Goal: Transaction & Acquisition: Book appointment/travel/reservation

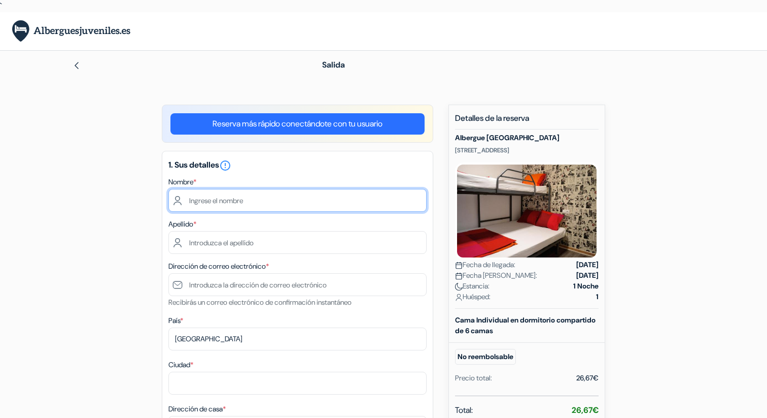
click at [299, 201] on input "text" at bounding box center [297, 200] width 258 height 23
type input "[PERSON_NAME]"
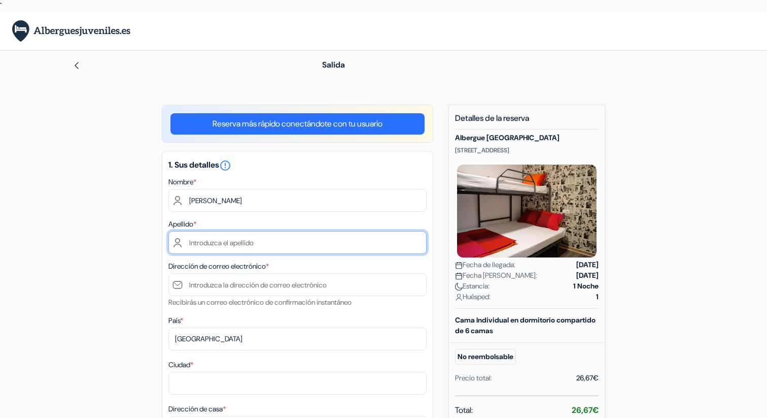
type input "Parés"
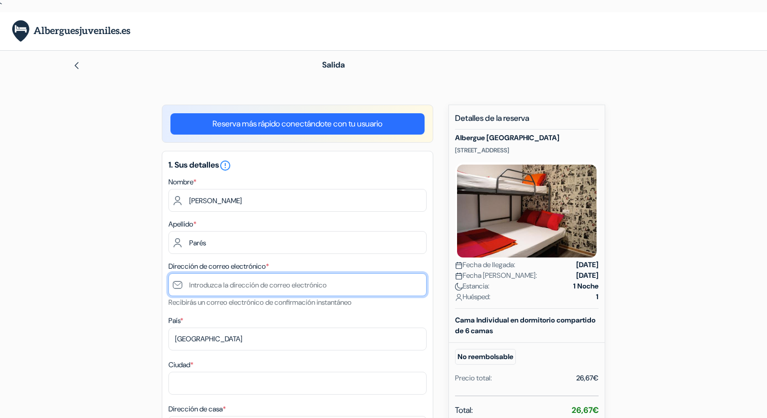
type input "[EMAIL_ADDRESS][DOMAIN_NAME]"
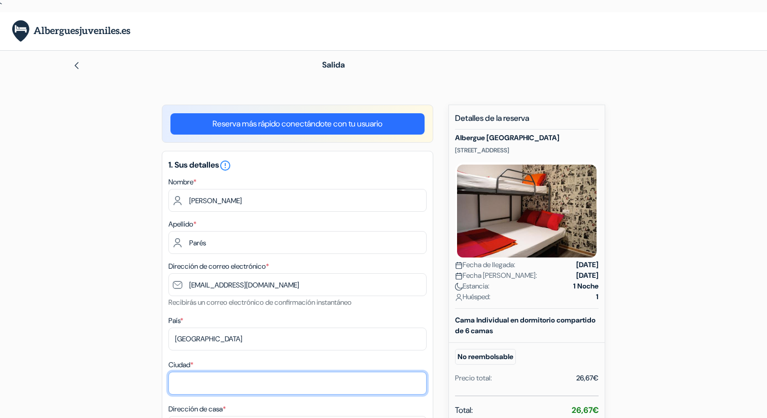
type input "Vic"
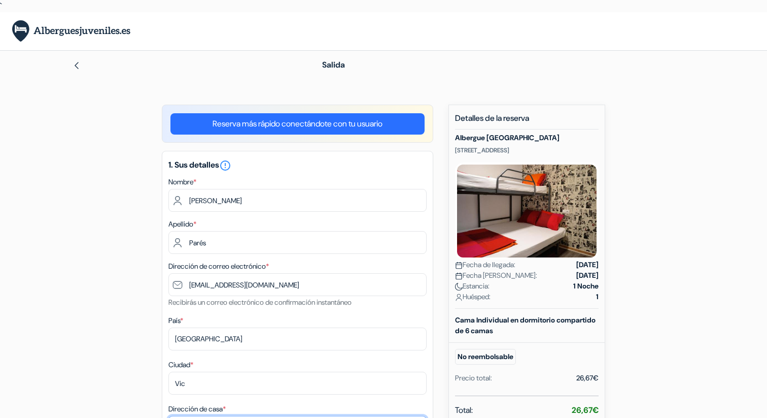
type input "[STREET_ADDRESS]"
type input "08500"
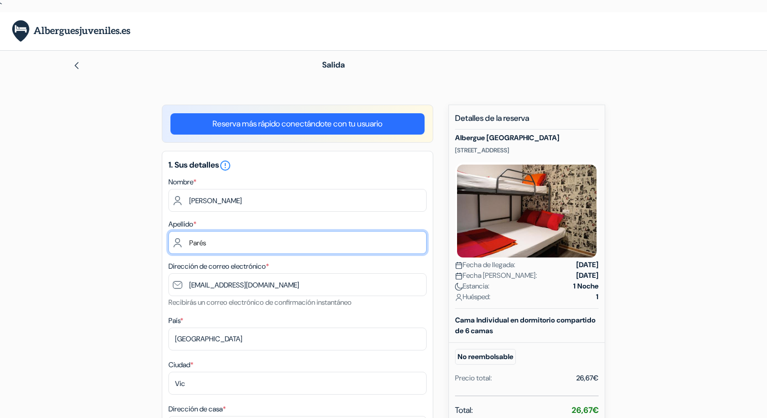
click at [219, 243] on input "Parés" at bounding box center [297, 242] width 258 height 23
type input "[PERSON_NAME]"
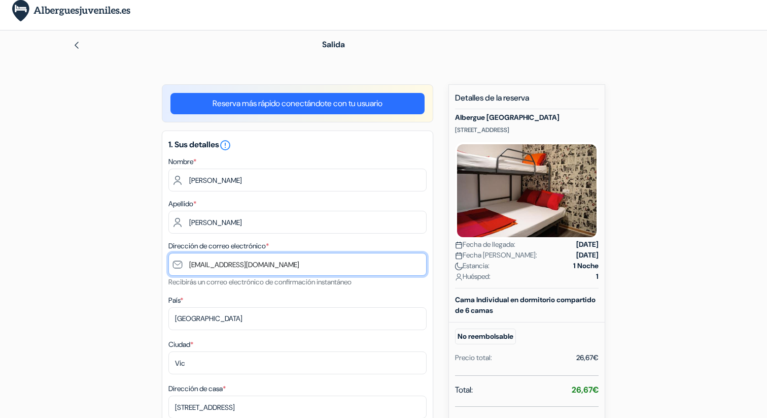
scroll to position [26, 0]
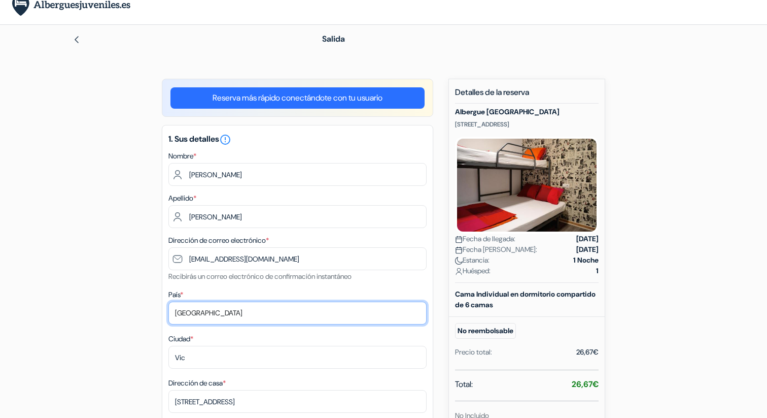
click at [231, 315] on select "Selecciona país Abjasia [GEOGRAPHIC_DATA] [GEOGRAPHIC_DATA] [GEOGRAPHIC_DATA] […" at bounding box center [297, 312] width 258 height 23
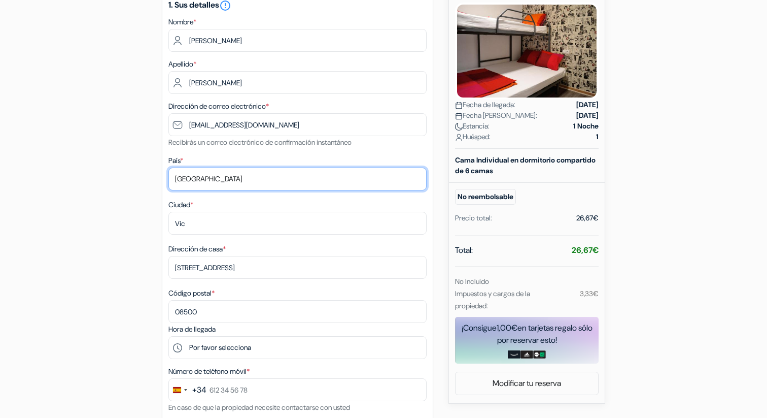
scroll to position [210, 0]
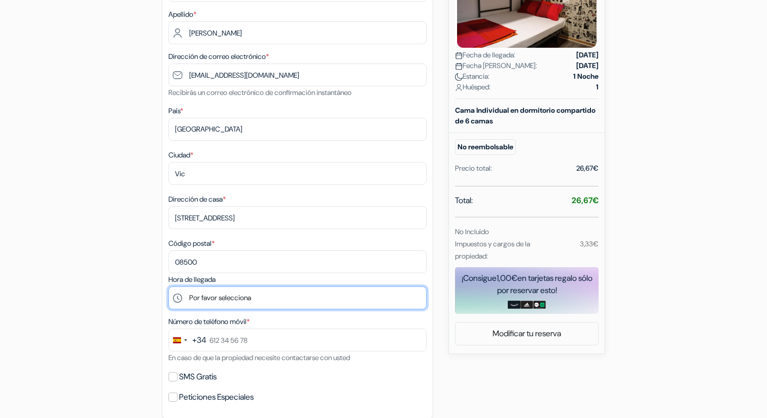
click at [248, 305] on select "Por favor selecciona 15:00 16:00 17:00 18:00 19:00 20:00 21:00 22:00" at bounding box center [297, 297] width 258 height 23
select select "21"
click at [168, 288] on select "Por favor selecciona 15:00 16:00 17:00 18:00 19:00 20:00 21:00 22:00" at bounding box center [297, 297] width 258 height 23
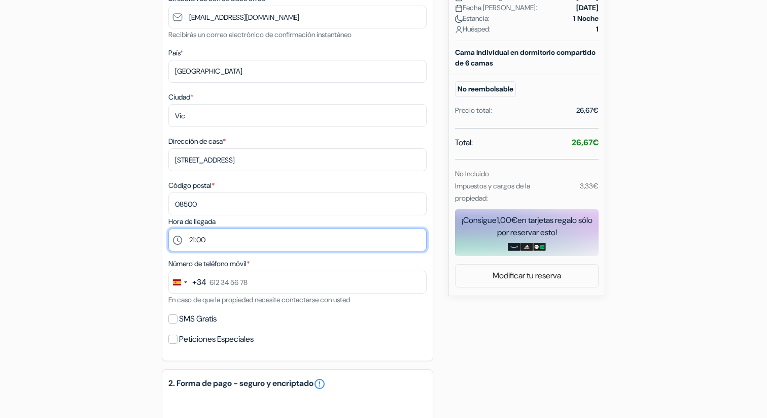
scroll to position [289, 0]
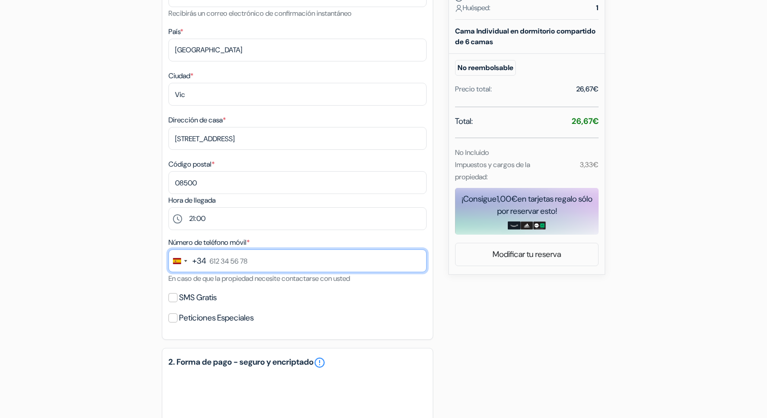
click at [248, 263] on input "text" at bounding box center [297, 260] width 258 height 23
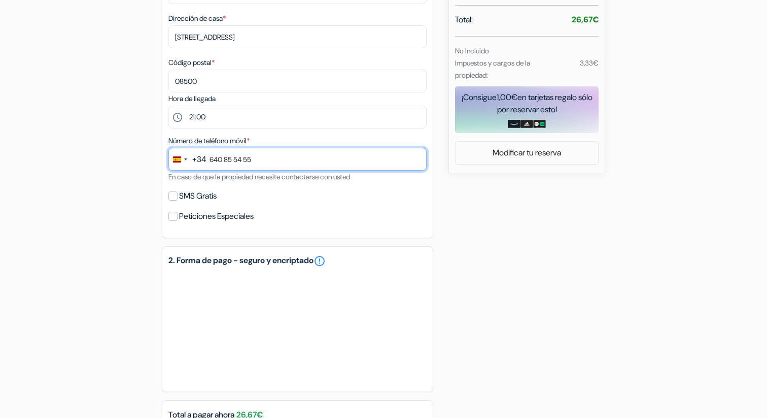
scroll to position [409, 0]
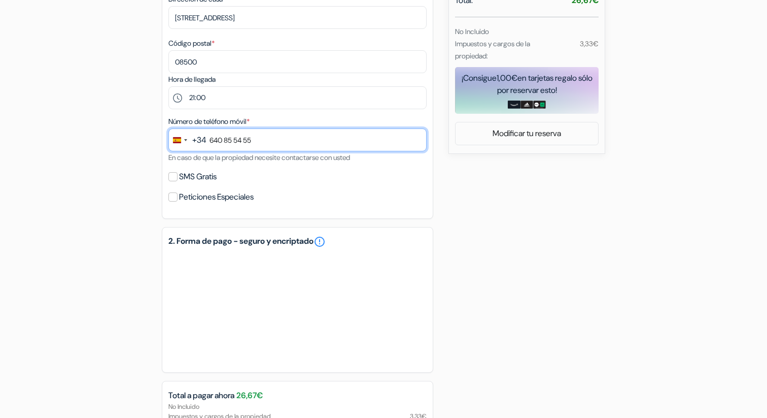
type input "640 85 54 55"
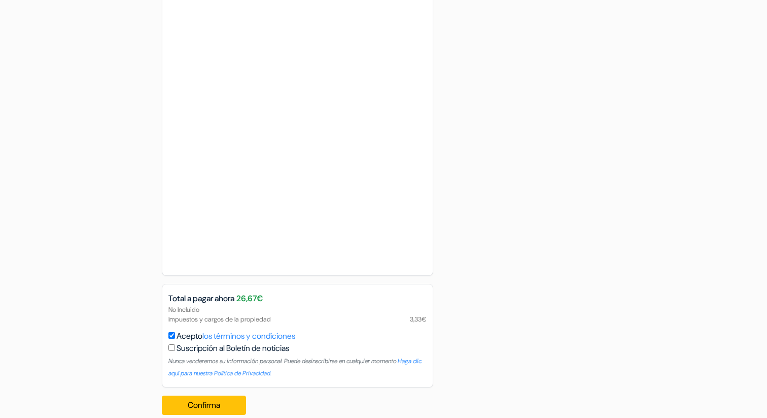
scroll to position [680, 0]
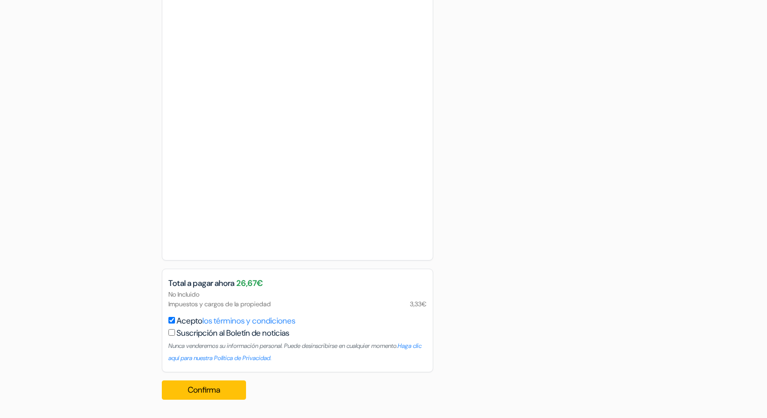
click at [199, 395] on button "Confirma Loading..." at bounding box center [204, 389] width 84 height 19
